Goal: Navigation & Orientation: Understand site structure

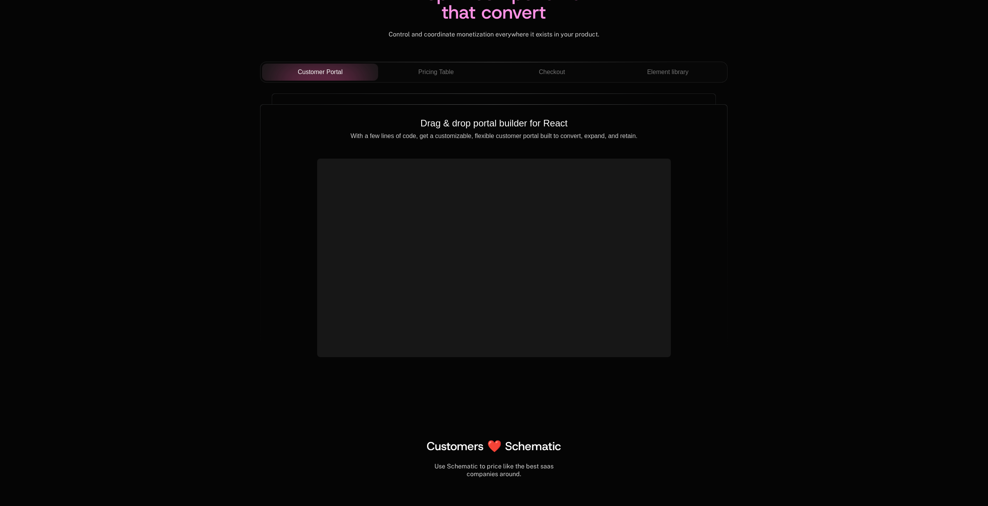
scroll to position [2600, 0]
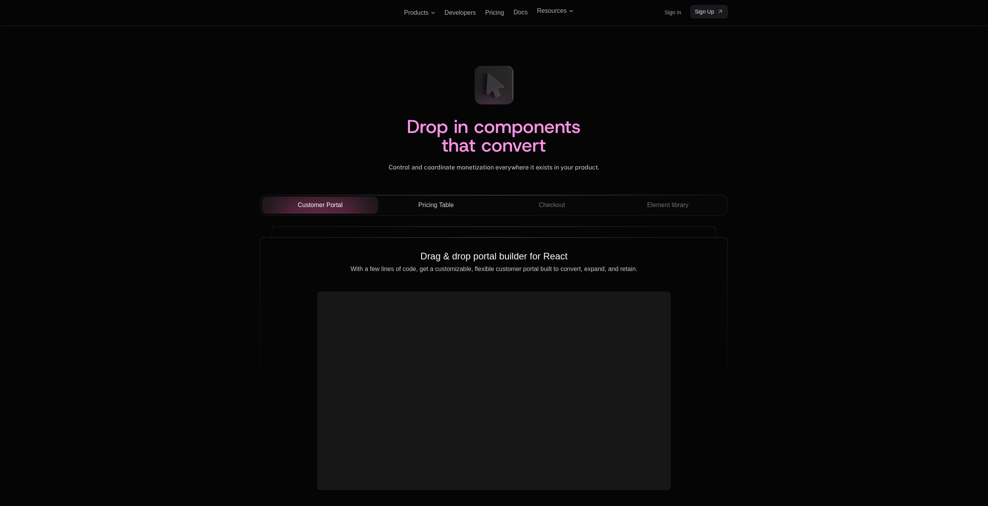
click at [413, 213] on button "Pricing Table" at bounding box center [436, 205] width 116 height 17
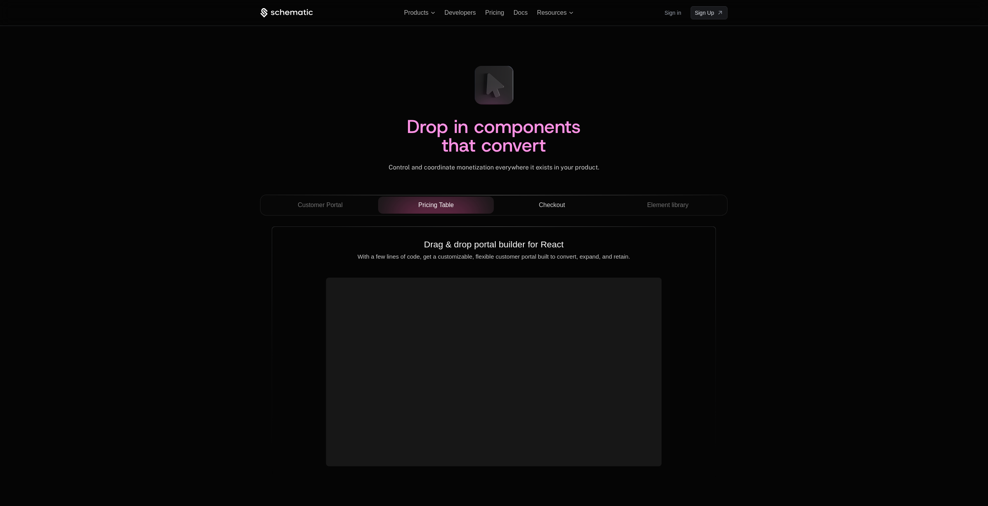
click at [561, 201] on span "Checkout" at bounding box center [552, 205] width 26 height 9
click at [646, 204] on div "Element library" at bounding box center [668, 205] width 104 height 9
click at [358, 200] on button "Customer Portal" at bounding box center [320, 205] width 116 height 17
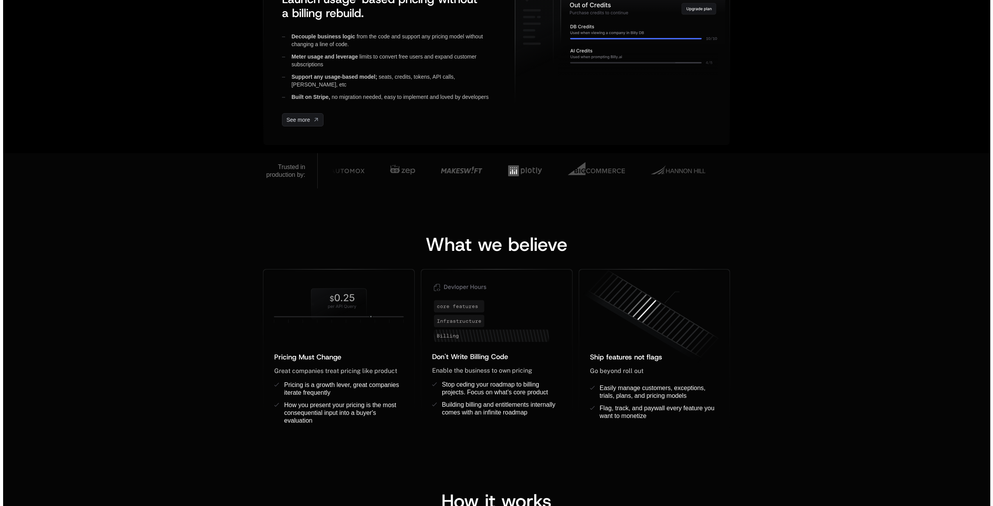
scroll to position [0, 0]
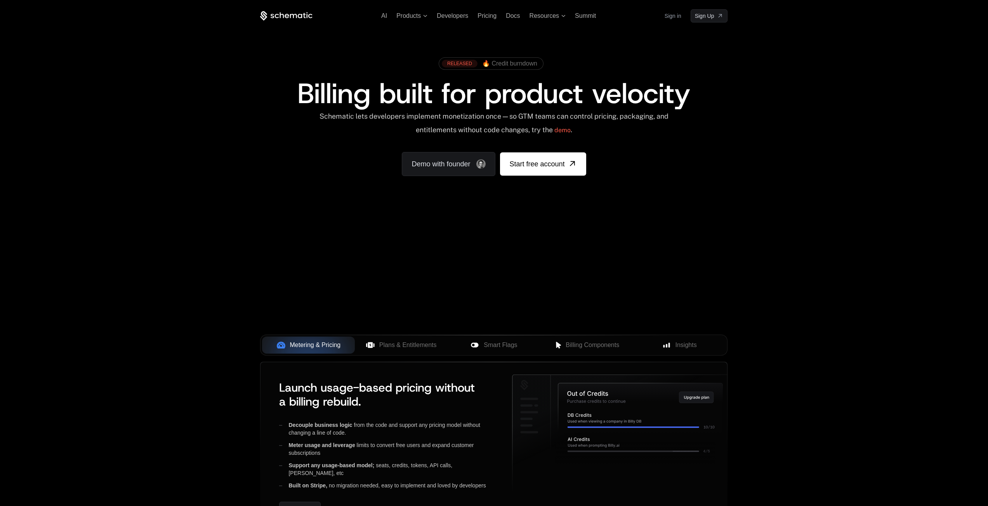
click at [886, 177] on div "AI Products Developers Pricing Docs Resources Summit Sign in Sign Up RELEASED 🔥…" at bounding box center [494, 116] width 988 height 232
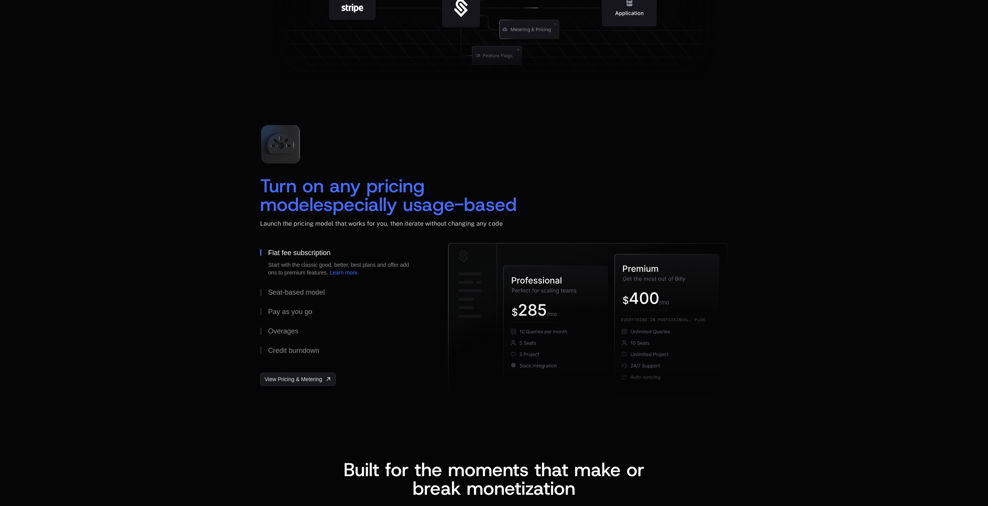
scroll to position [1048, 0]
